Goal: Navigation & Orientation: Find specific page/section

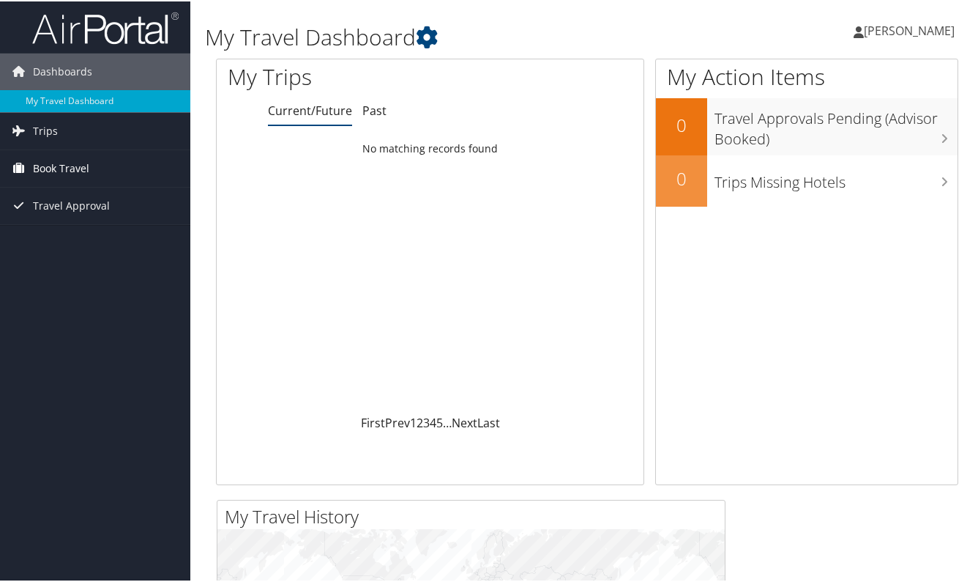
click at [58, 168] on span "Book Travel" at bounding box center [61, 167] width 56 height 37
click at [86, 221] on link "Book/Manage Online Trips" at bounding box center [95, 218] width 190 height 22
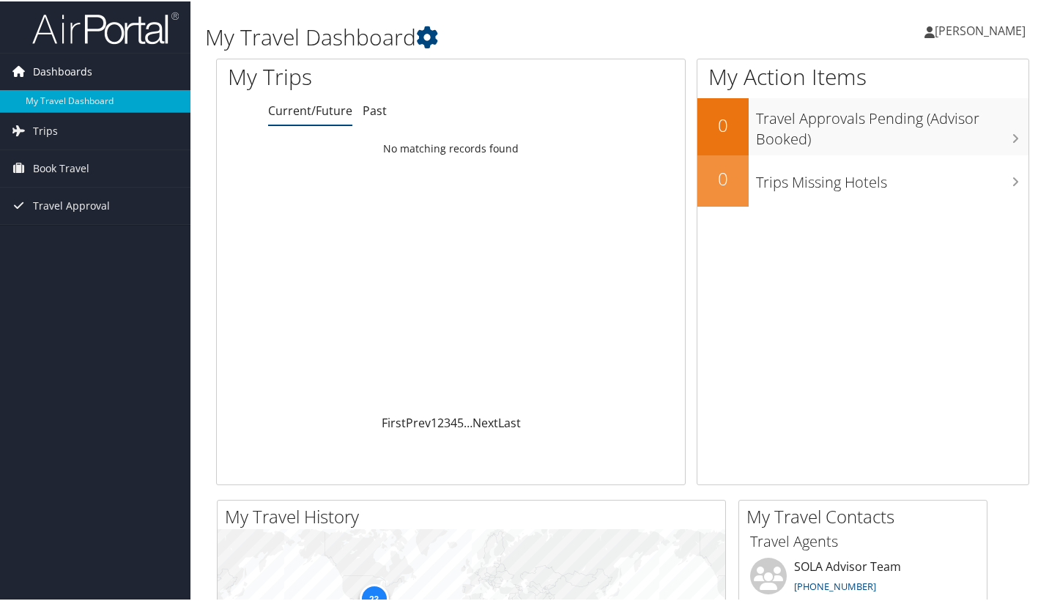
click at [79, 69] on span "Dashboards" at bounding box center [62, 70] width 59 height 37
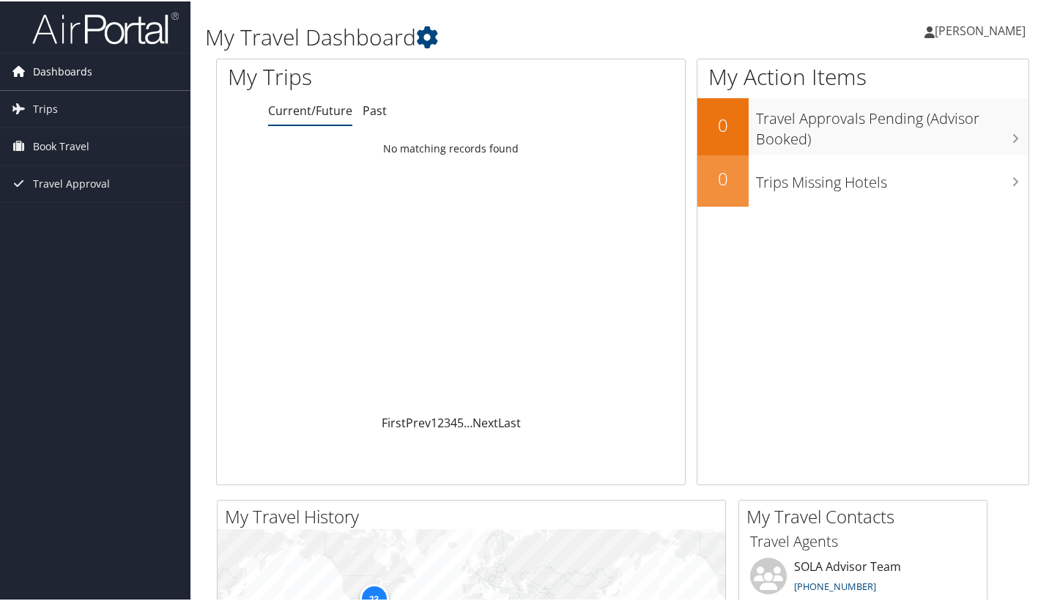
click at [81, 71] on span "Dashboards" at bounding box center [62, 70] width 59 height 37
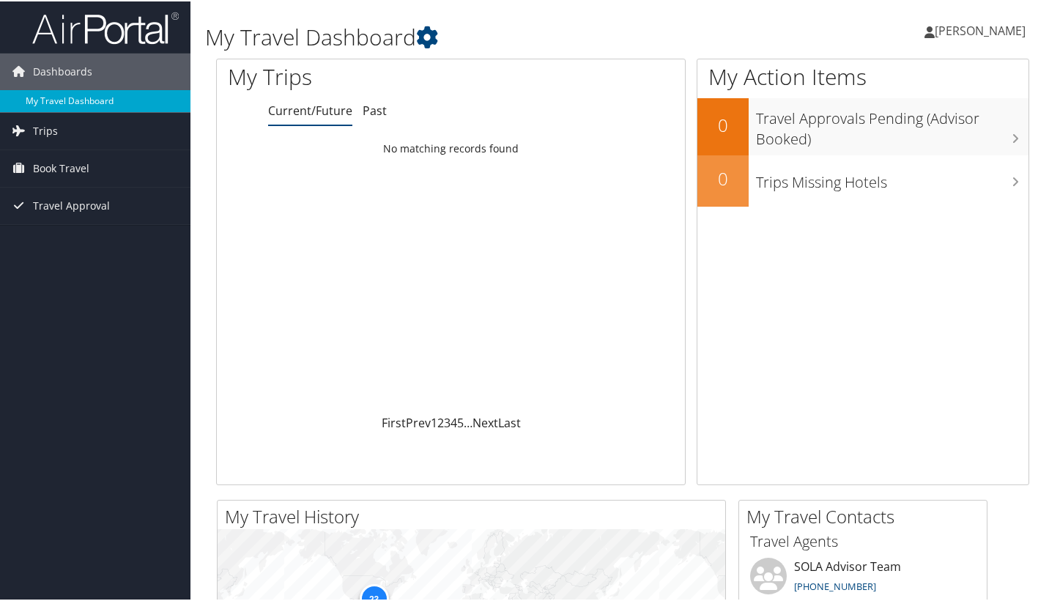
click at [72, 99] on link "My Travel Dashboard" at bounding box center [95, 100] width 190 height 22
click at [50, 123] on span "Trips" at bounding box center [45, 129] width 25 height 37
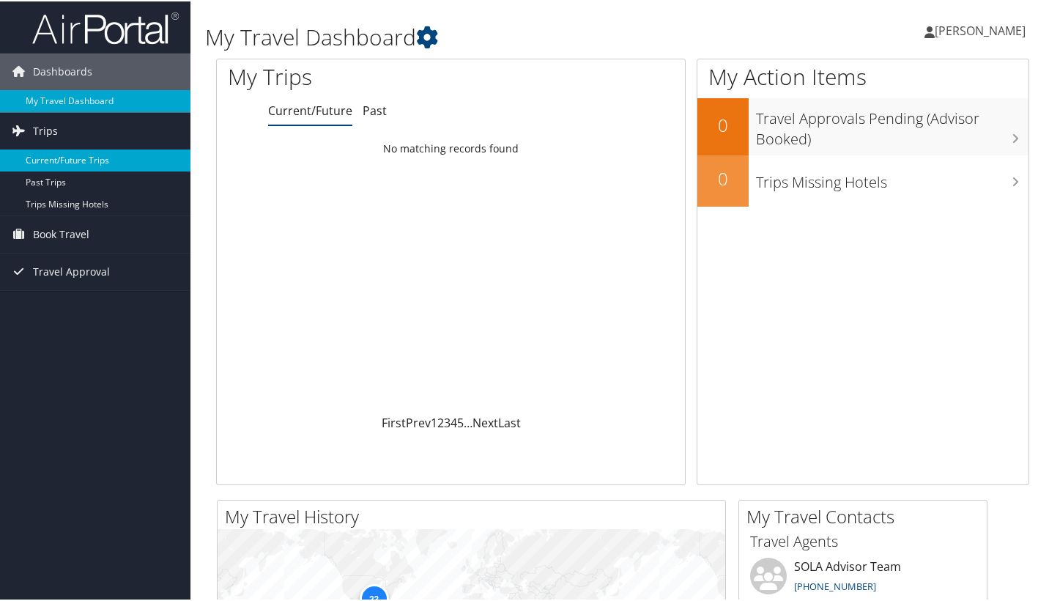
click at [59, 161] on link "Current/Future Trips" at bounding box center [95, 159] width 190 height 22
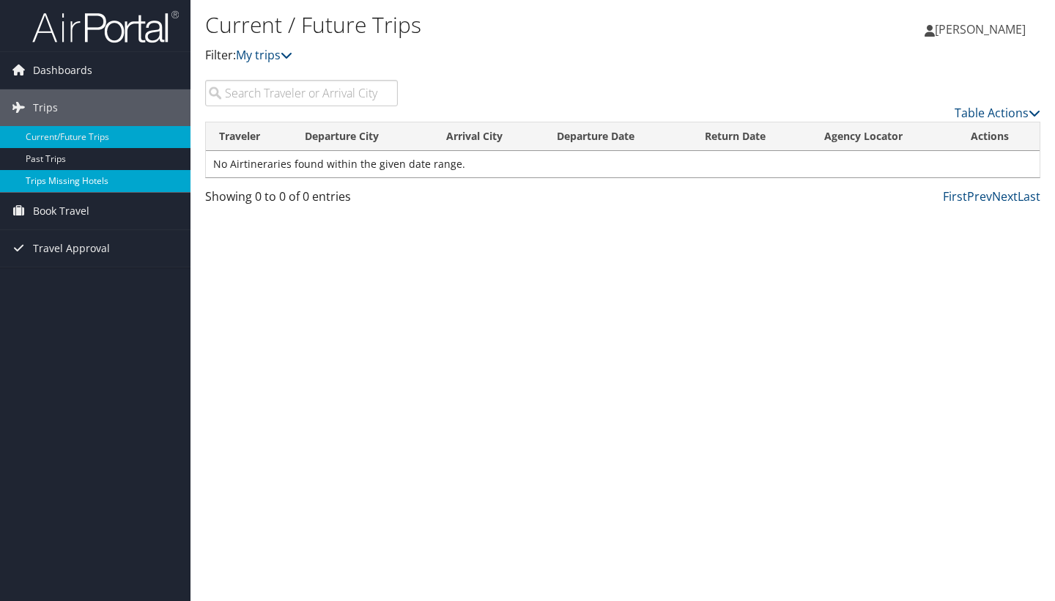
click at [51, 187] on link "Trips Missing Hotels" at bounding box center [95, 181] width 190 height 22
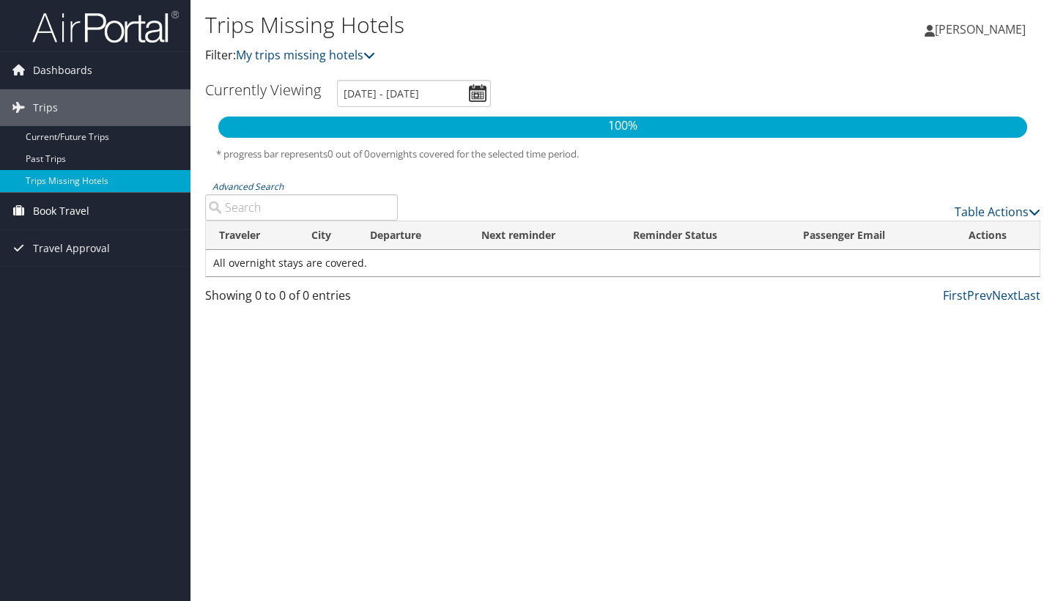
click at [86, 210] on span "Book Travel" at bounding box center [61, 211] width 56 height 37
click at [57, 296] on span "Travel Approval" at bounding box center [71, 292] width 77 height 37
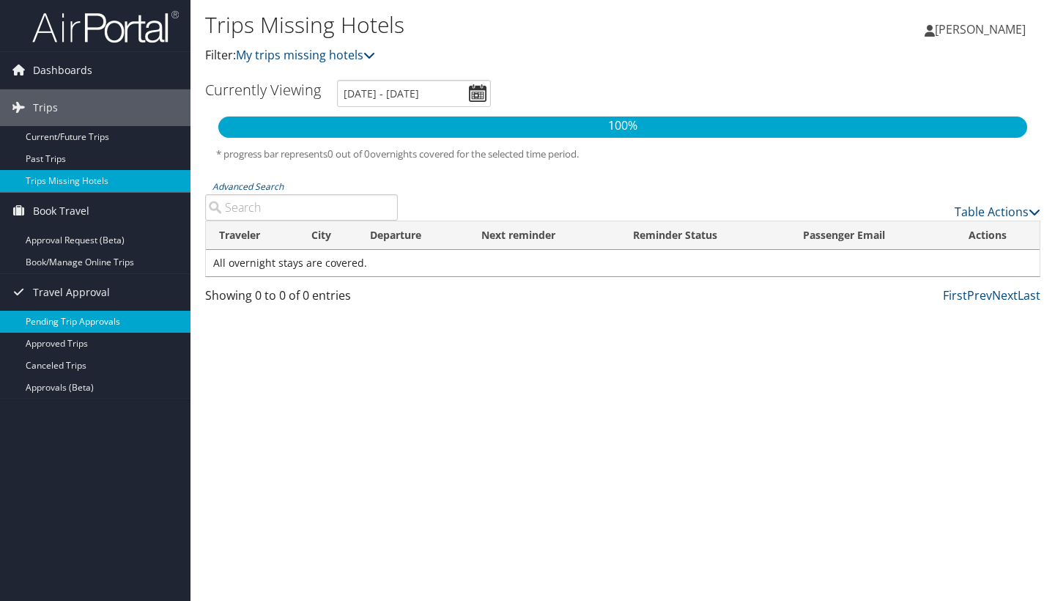
click at [61, 318] on link "Pending Trip Approvals" at bounding box center [95, 322] width 190 height 22
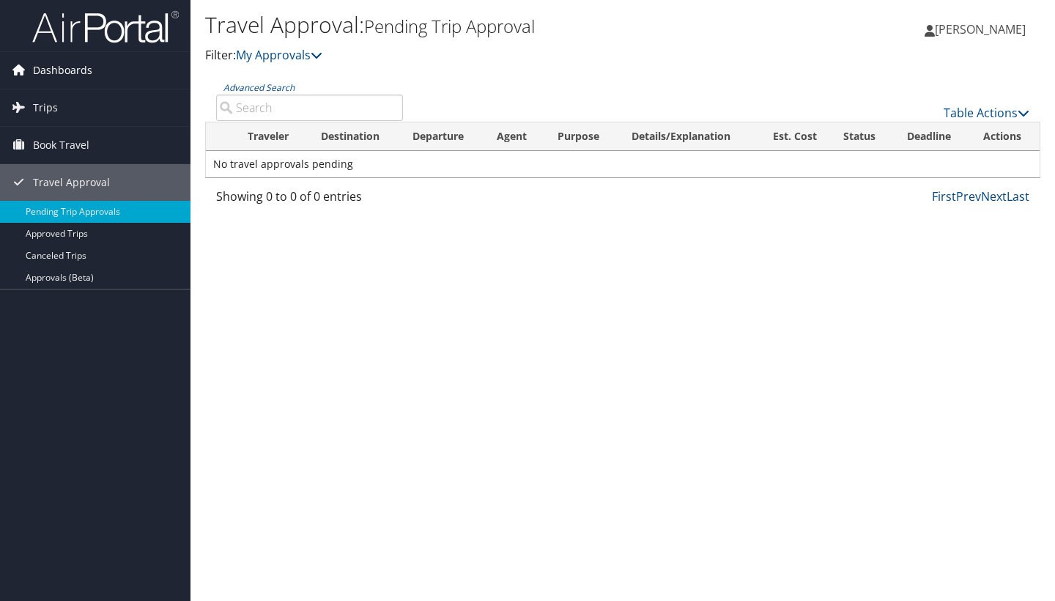
click at [51, 75] on span "Dashboards" at bounding box center [62, 70] width 59 height 37
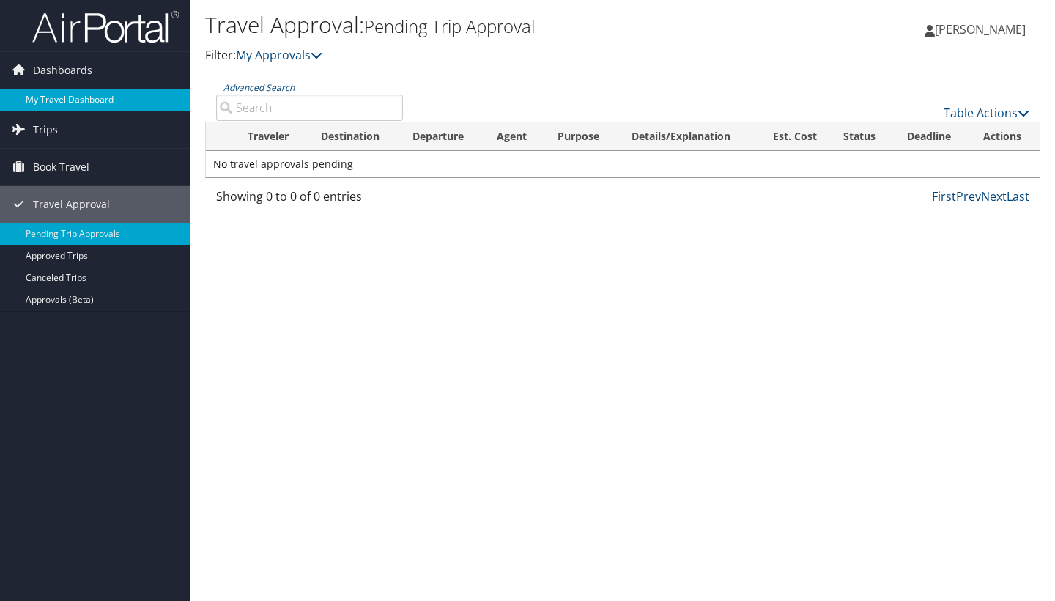
click at [64, 96] on link "My Travel Dashboard" at bounding box center [95, 100] width 190 height 22
